Goal: Transaction & Acquisition: Purchase product/service

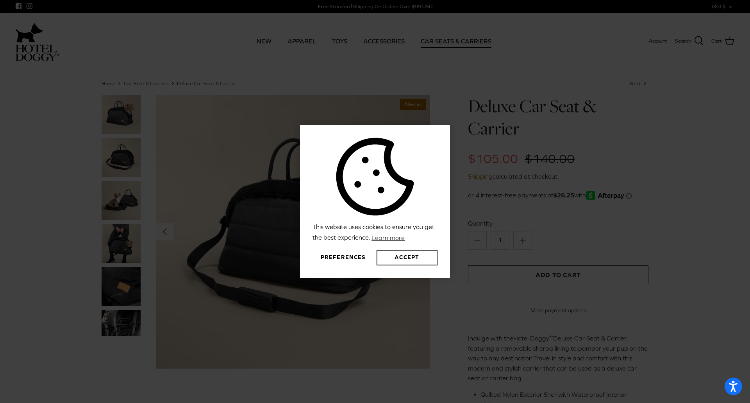
click at [342, 262] on button "Preferences" at bounding box center [342, 258] width 61 height 16
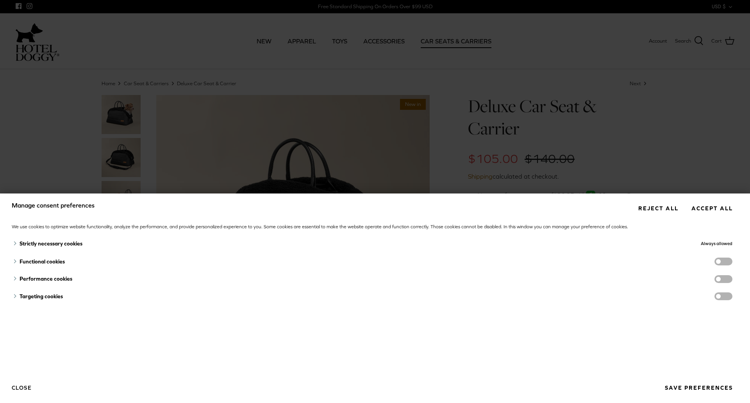
click at [714, 261] on span "functionality cookies" at bounding box center [723, 261] width 18 height 8
click at [731, 262] on input "functionality cookies" at bounding box center [731, 262] width 0 height 0
click at [714, 261] on span "functionality cookies" at bounding box center [723, 261] width 18 height 8
click at [731, 262] on input "functionality cookies" at bounding box center [731, 262] width 0 height 0
click at [716, 277] on span "performance cookies" at bounding box center [723, 279] width 18 height 8
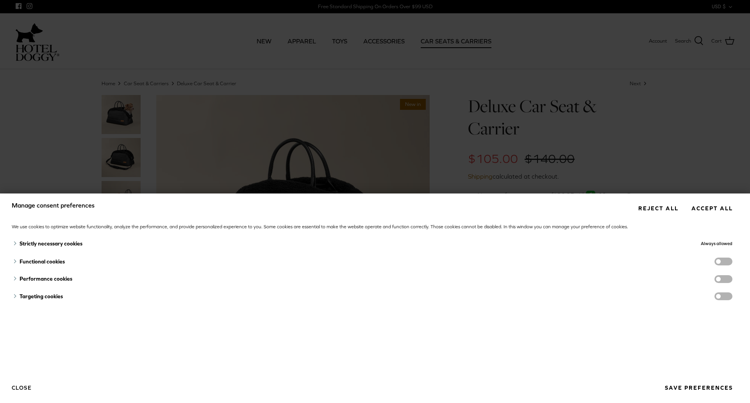
click at [731, 280] on input "performance cookies" at bounding box center [731, 280] width 0 height 0
click at [715, 280] on span "performance cookies" at bounding box center [723, 279] width 18 height 8
click at [731, 280] on input "performance cookies" at bounding box center [731, 280] width 0 height 0
click at [689, 388] on button "Save preferences" at bounding box center [698, 387] width 79 height 14
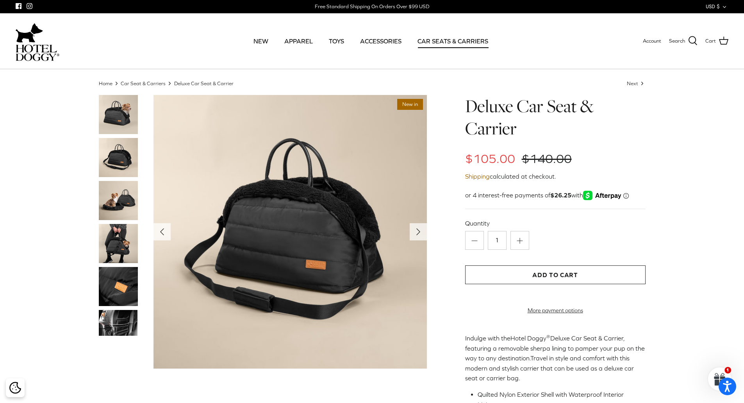
click at [117, 167] on img at bounding box center [118, 157] width 39 height 39
click at [121, 191] on img at bounding box center [118, 200] width 39 height 39
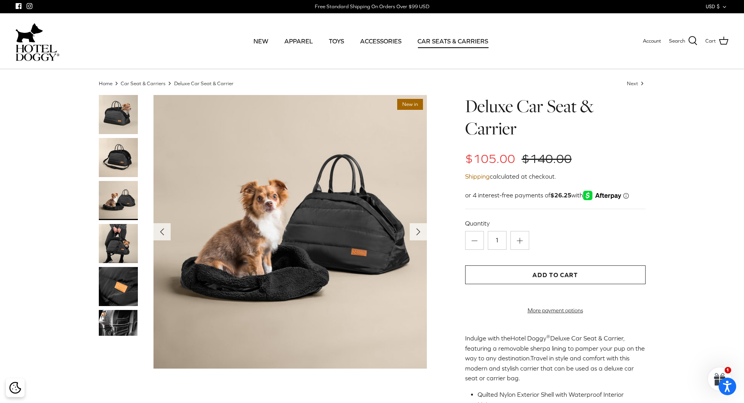
click at [121, 225] on img at bounding box center [118, 243] width 39 height 39
